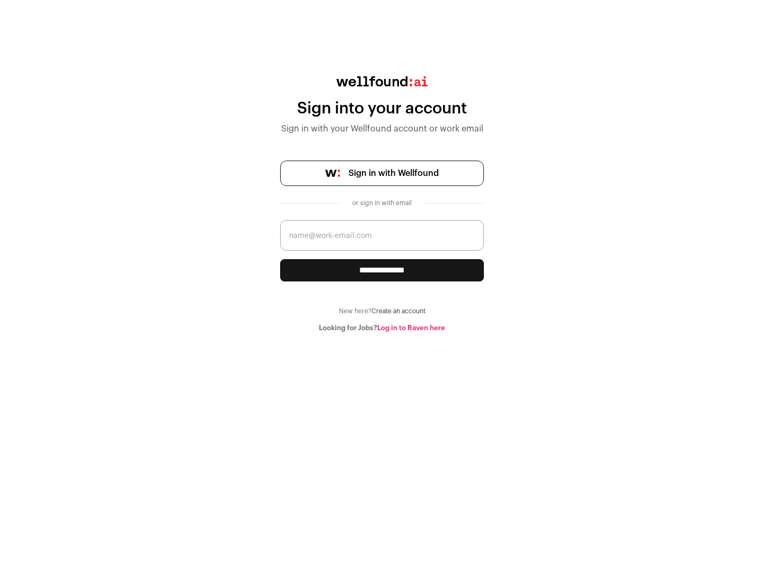
click at [393, 173] on span "Sign in with Wellfound" at bounding box center [393, 173] width 90 height 13
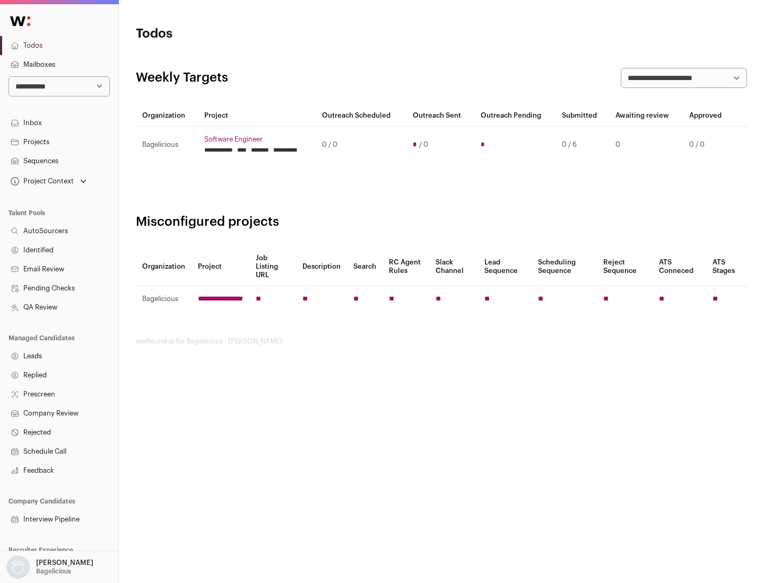
click at [59, 142] on link "Projects" at bounding box center [59, 142] width 118 height 19
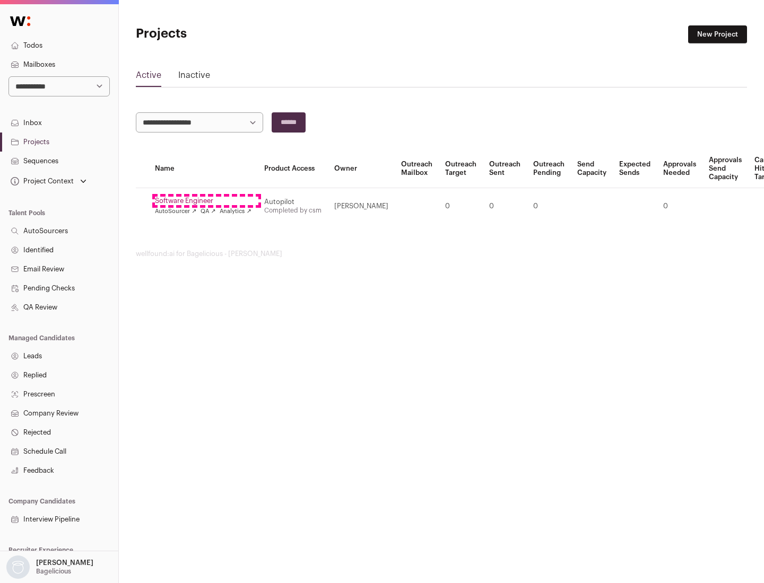
click at [206, 201] on link "Software Engineer" at bounding box center [203, 201] width 97 height 8
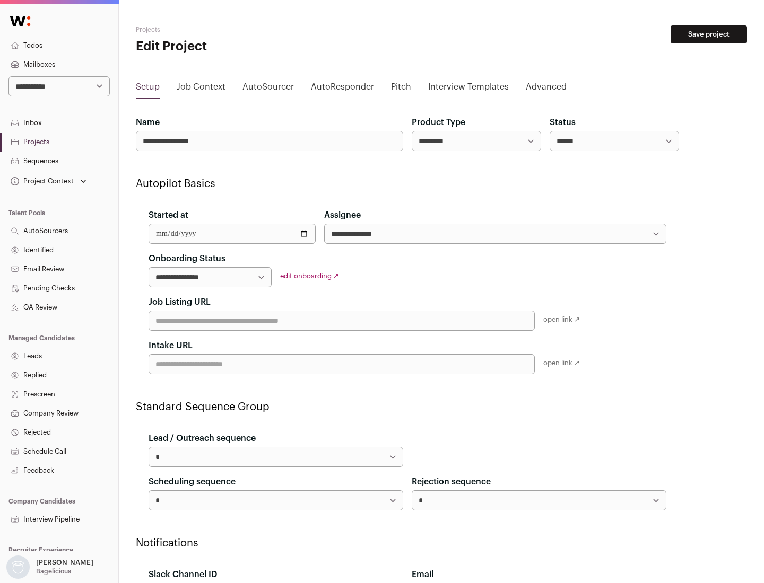
click at [708, 34] on button "Save project" at bounding box center [708, 34] width 76 height 18
